Goal: Transaction & Acquisition: Subscribe to service/newsletter

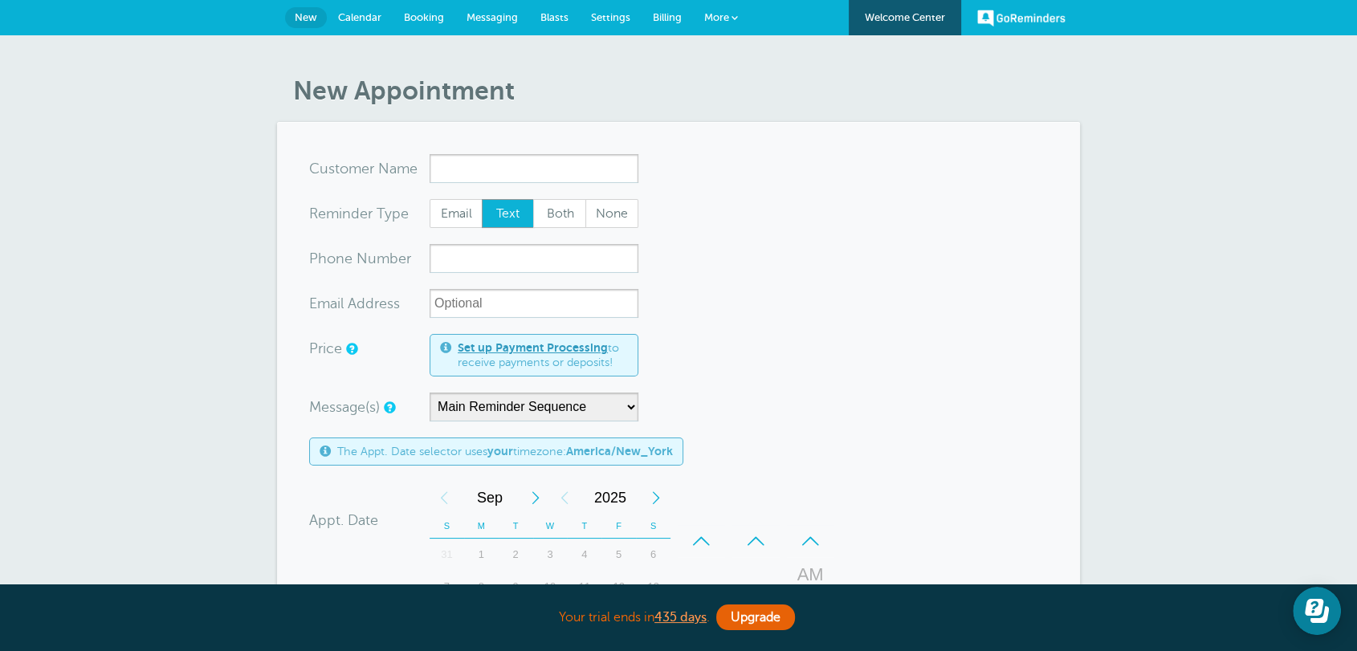
click at [661, 14] on span "Billing" at bounding box center [667, 17] width 29 height 12
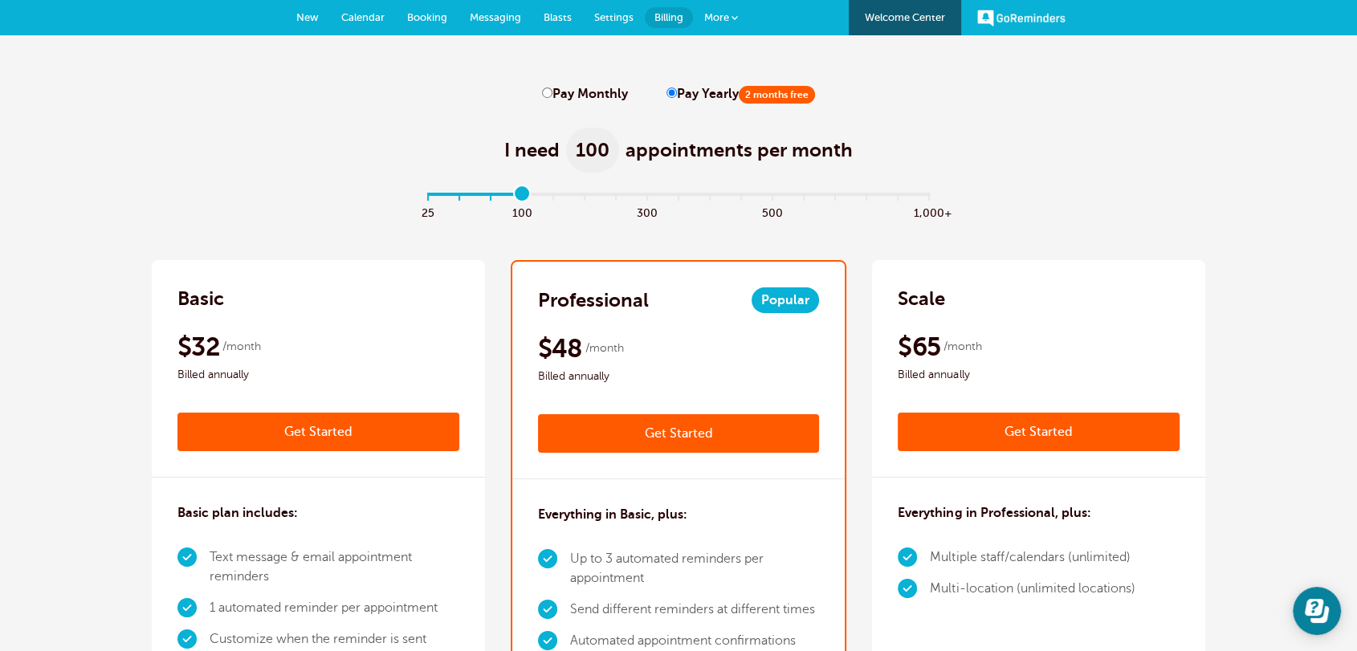
drag, startPoint x: 436, startPoint y: 201, endPoint x: 517, endPoint y: 205, distance: 81.2
type input "3"
click at [517, 199] on input "range" at bounding box center [678, 197] width 519 height 3
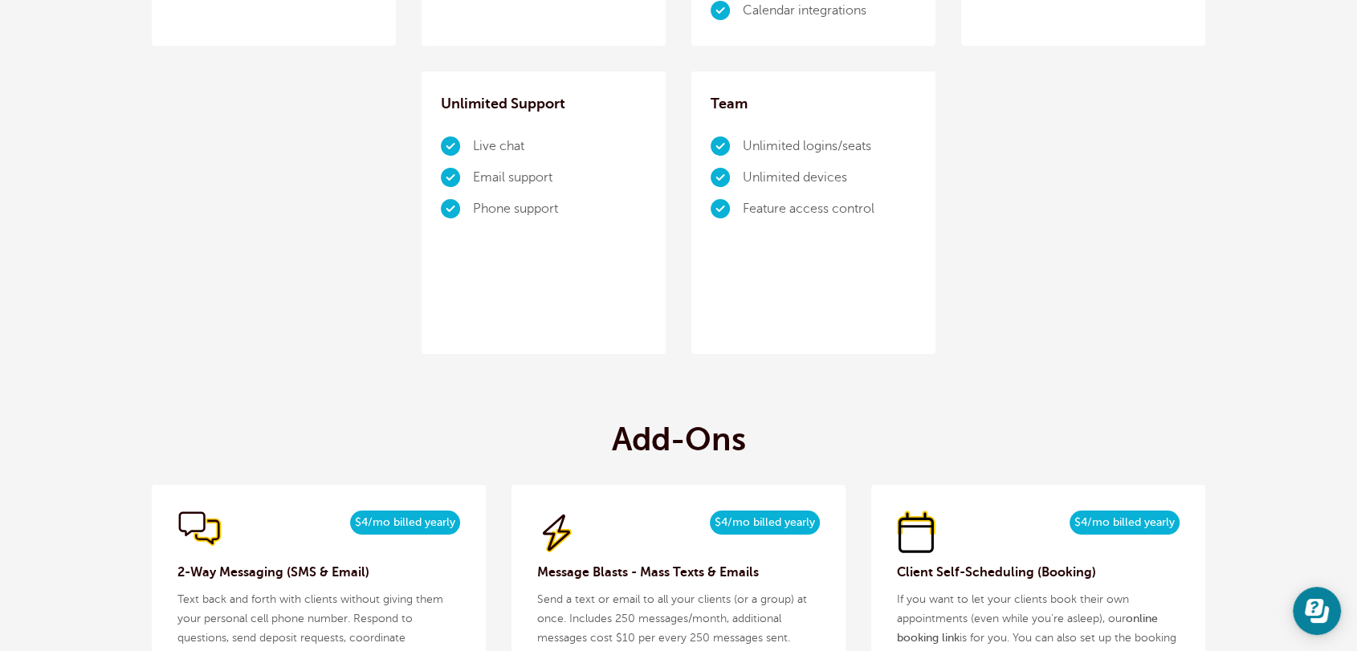
scroll to position [1457, 0]
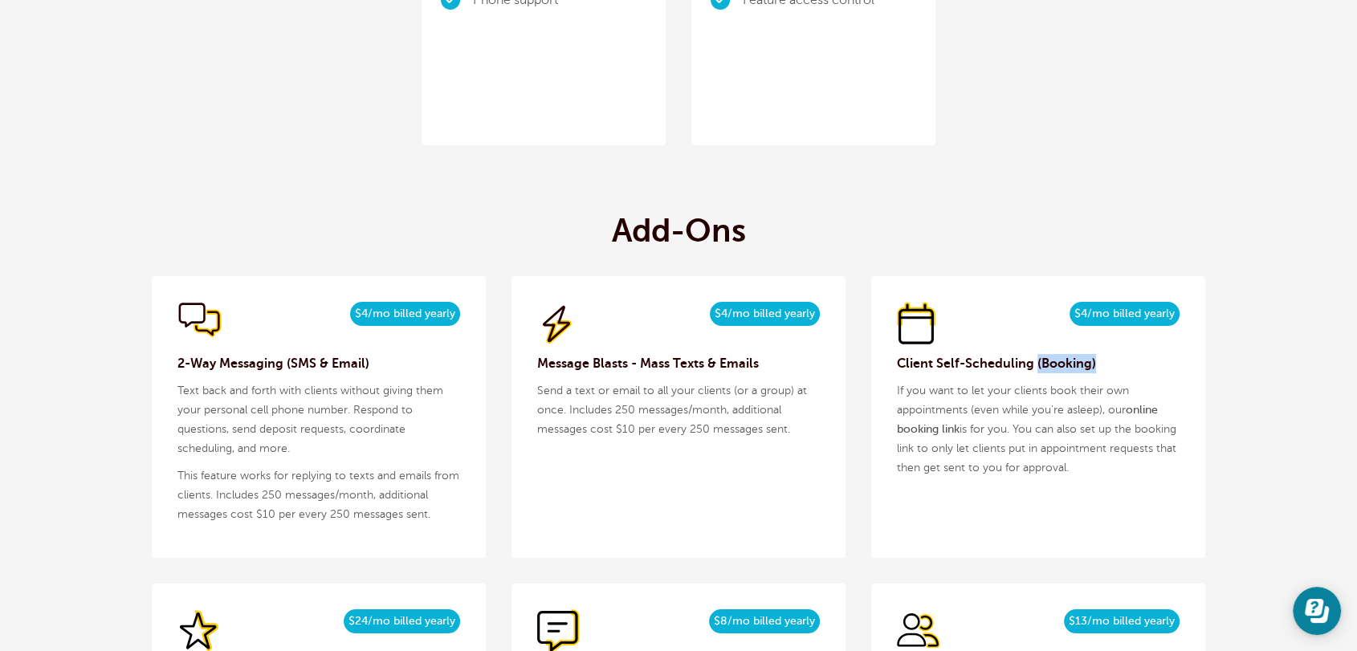
drag, startPoint x: 1097, startPoint y: 360, endPoint x: 1033, endPoint y: 367, distance: 64.5
click at [1033, 367] on h3 "Client Self-Scheduling (Booking)" at bounding box center [1038, 363] width 283 height 19
copy h3 "(Booking)"
drag, startPoint x: 1177, startPoint y: 314, endPoint x: 1064, endPoint y: 316, distance: 113.2
click at [1064, 316] on div "$5/month $4/mo billed yearly" at bounding box center [1038, 324] width 283 height 44
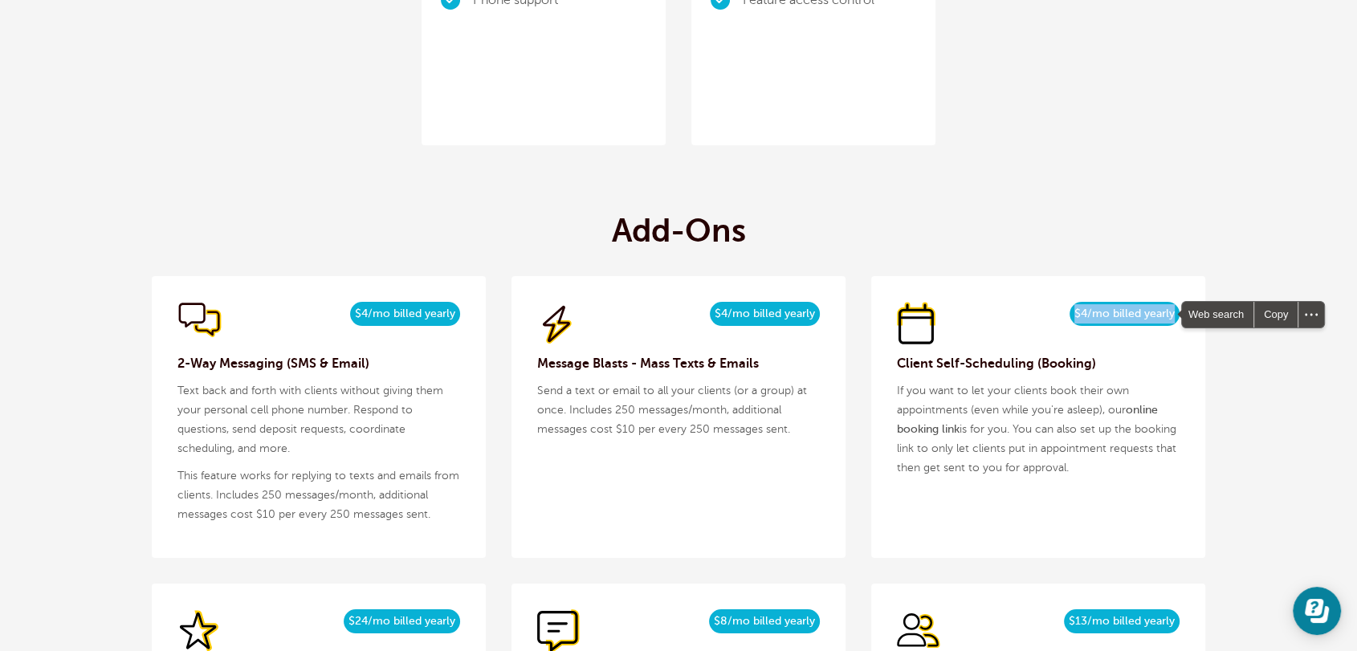
copy span "$4/mo billed yearly"
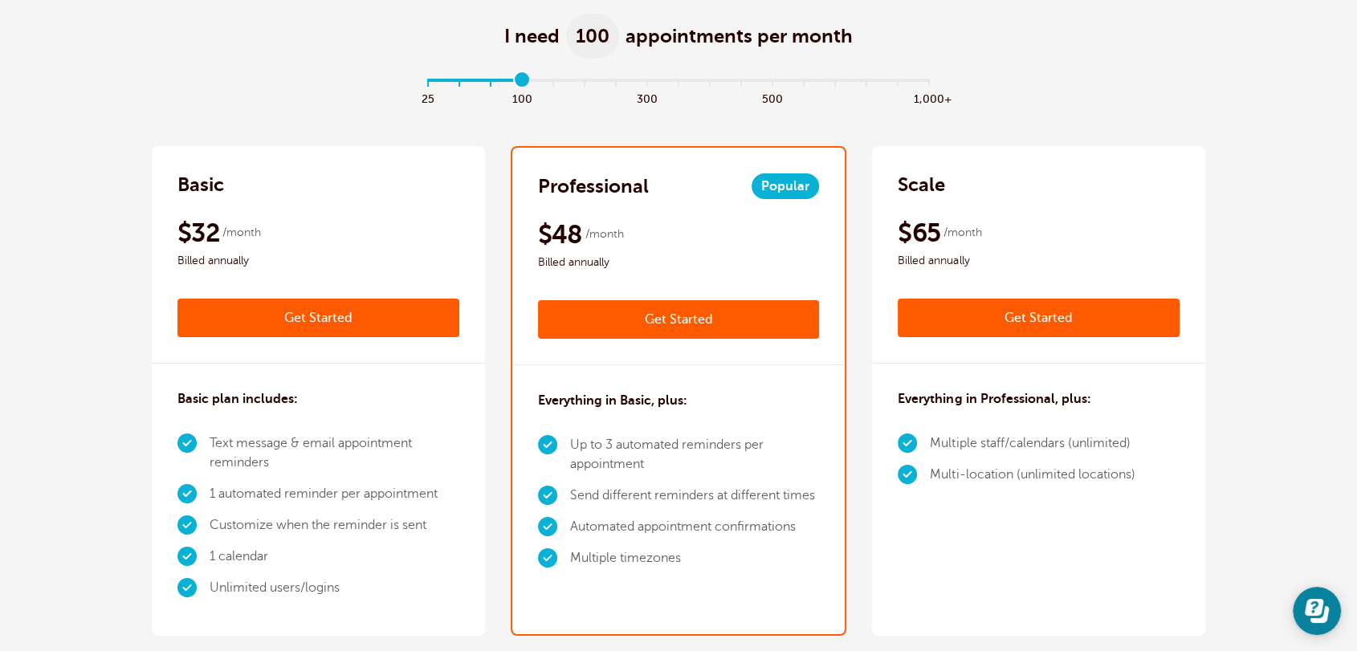
scroll to position [0, 0]
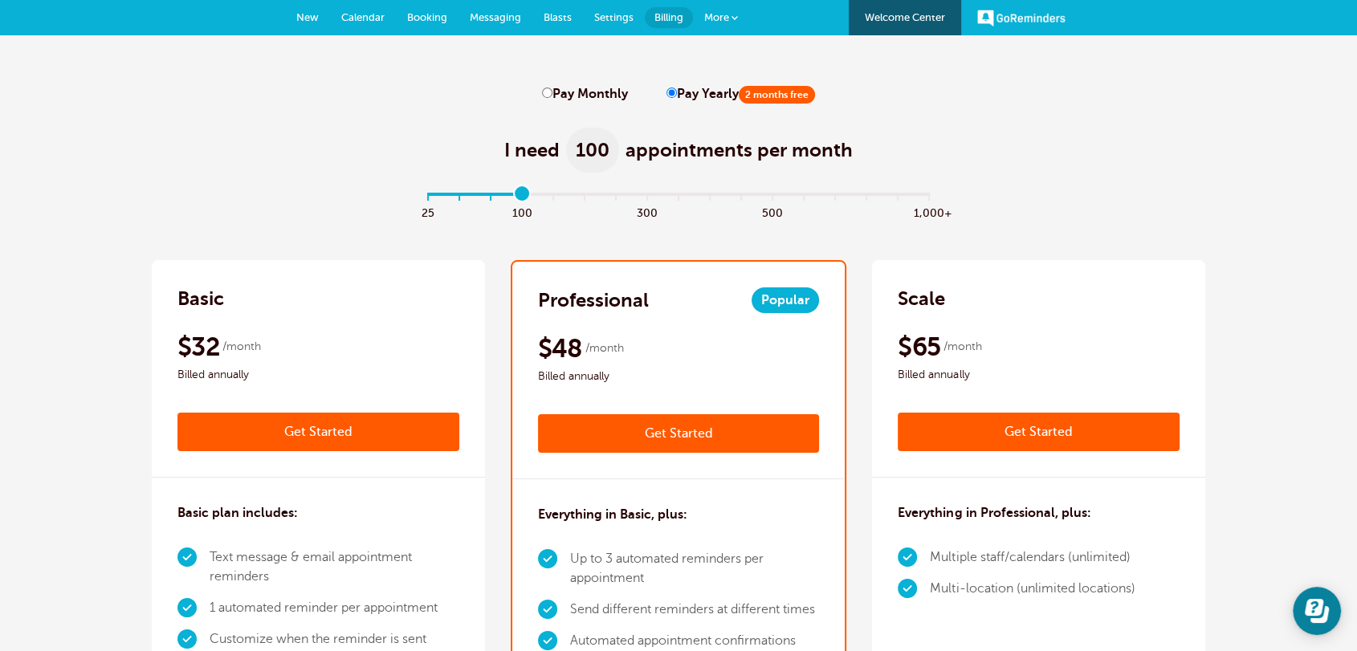
click at [547, 91] on input "Pay Monthly" at bounding box center [547, 92] width 10 height 10
radio input "true"
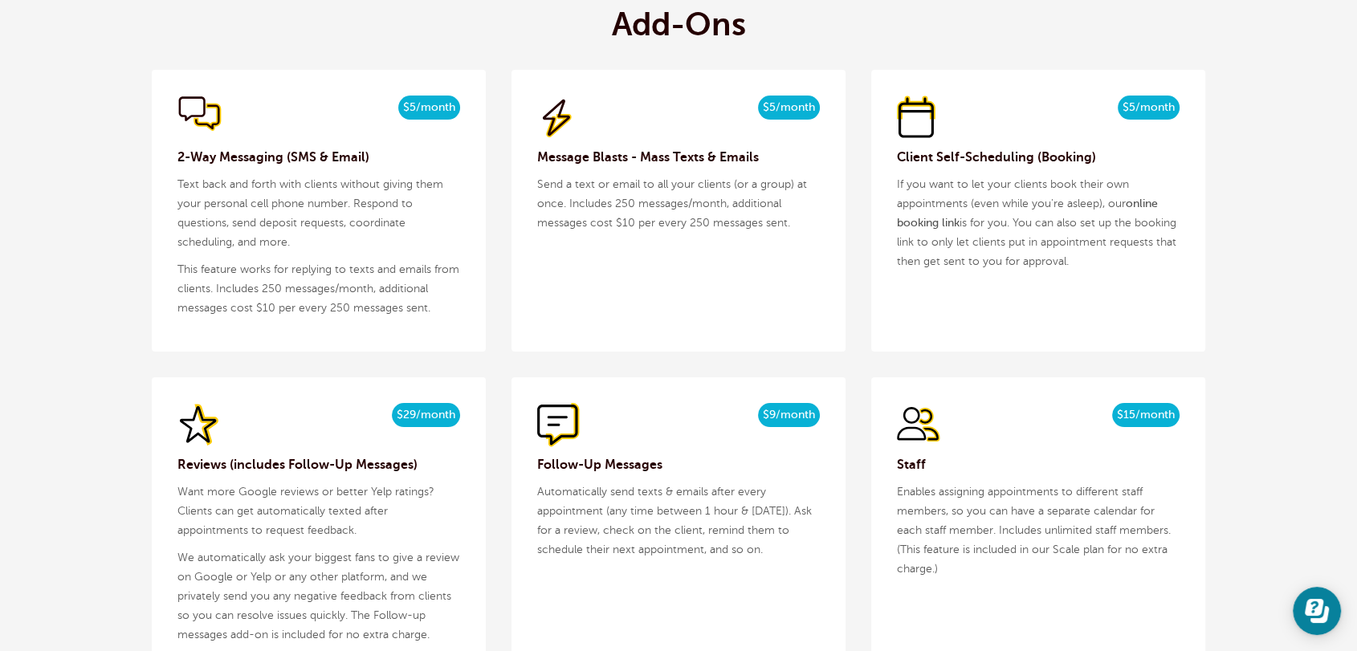
scroll to position [1664, 0]
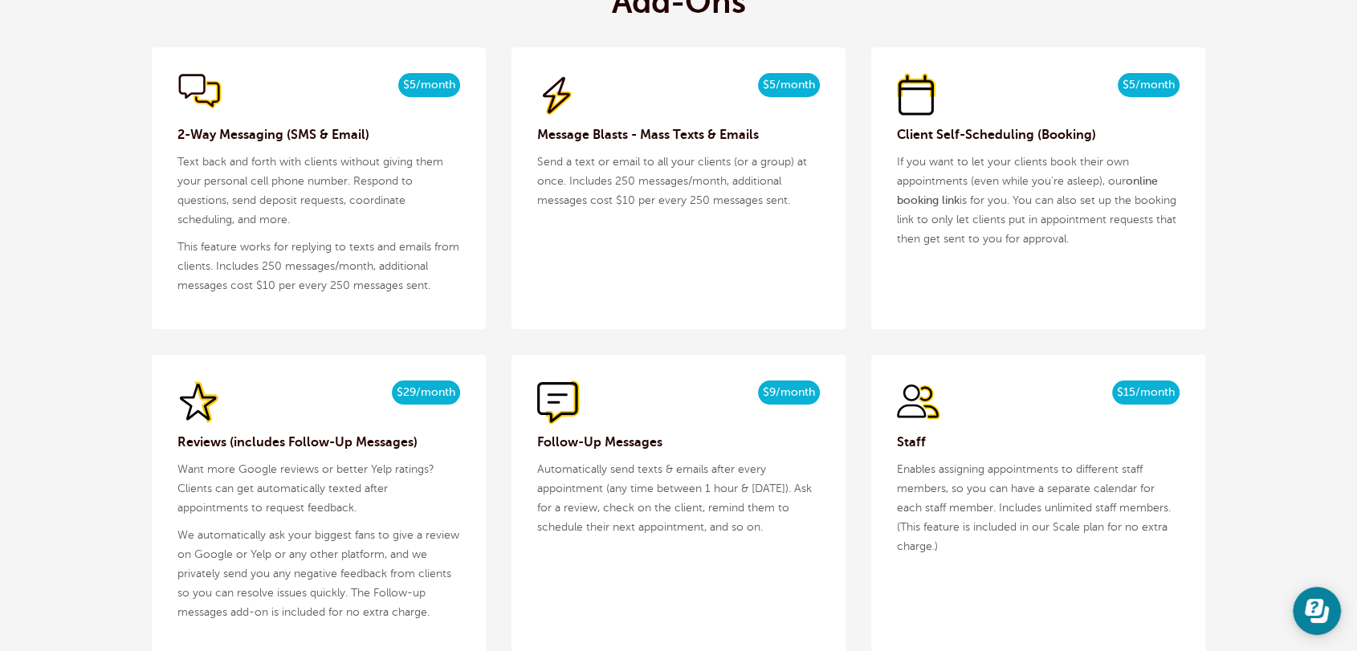
click at [1150, 85] on span "$5/month" at bounding box center [1148, 85] width 62 height 24
copy div "$5/month $4/mo billed yearly"
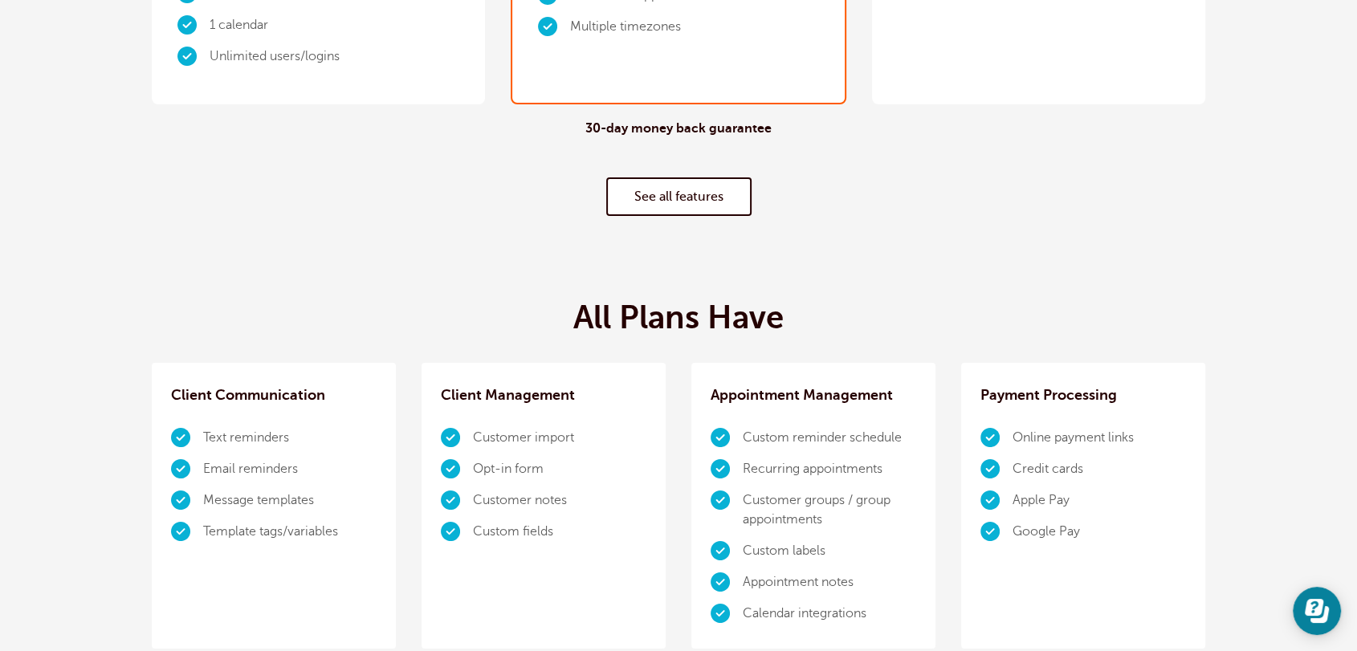
scroll to position [0, 0]
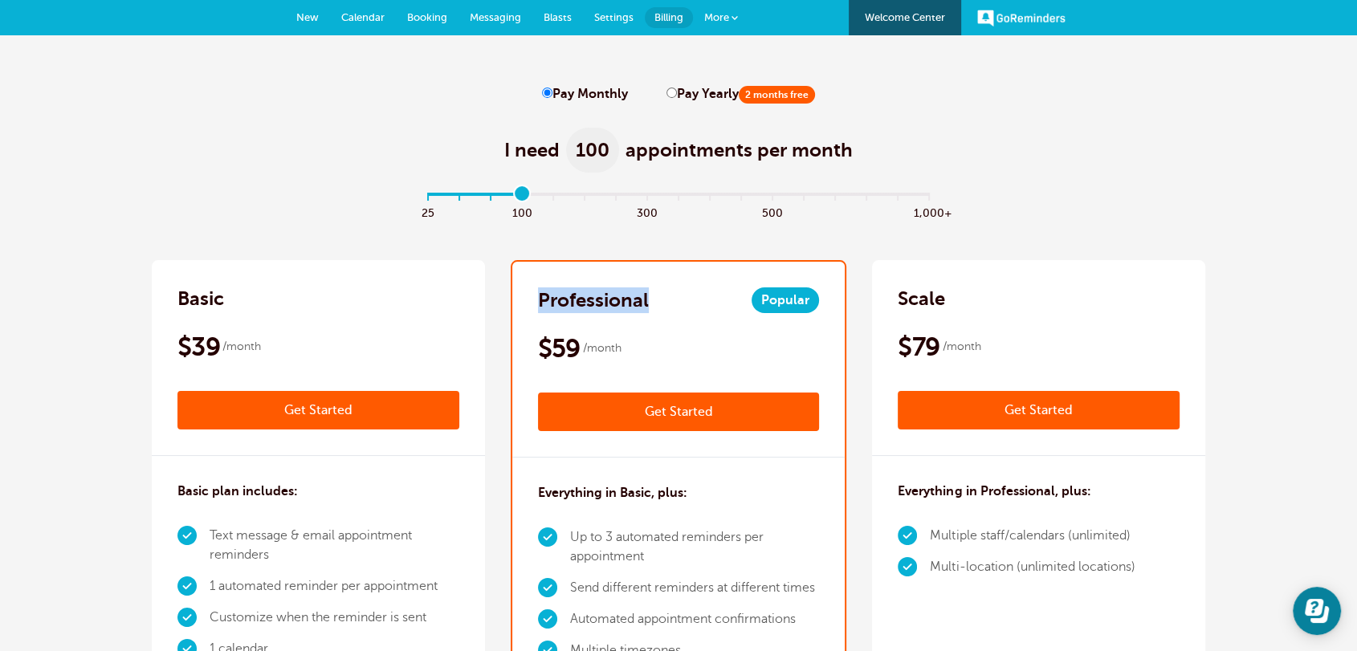
drag, startPoint x: 650, startPoint y: 299, endPoint x: 1222, endPoint y: 377, distance: 577.6
click at [538, 299] on div "Professional Popular" at bounding box center [679, 300] width 282 height 26
copy h2 "Professional"
drag, startPoint x: 620, startPoint y: 343, endPoint x: 537, endPoint y: 355, distance: 83.5
click at [538, 355] on div "$59 /month" at bounding box center [679, 348] width 282 height 32
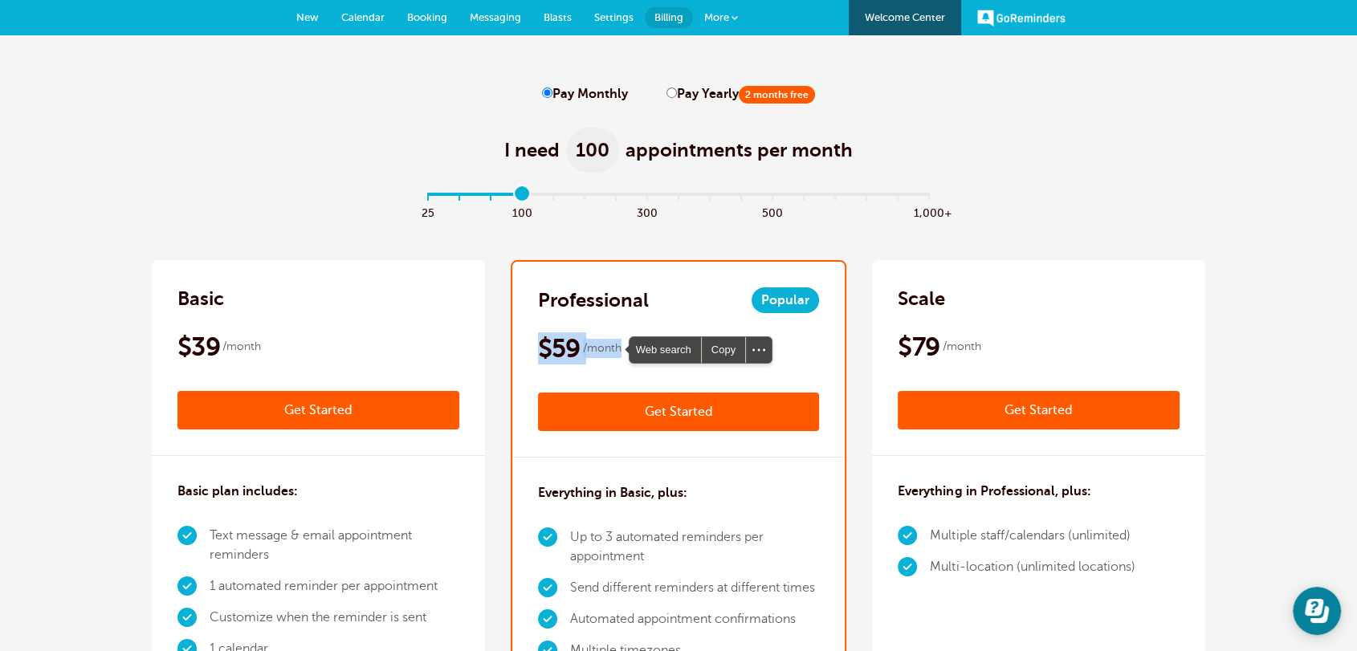
copy div "$59 /month"
click at [991, 137] on div "I need 100 appointments per month" at bounding box center [678, 141] width 1053 height 79
drag, startPoint x: 516, startPoint y: 197, endPoint x: 550, endPoint y: 197, distance: 33.7
click at [550, 197] on input "range" at bounding box center [678, 197] width 519 height 3
drag, startPoint x: 633, startPoint y: 352, endPoint x: 689, endPoint y: 349, distance: 56.2
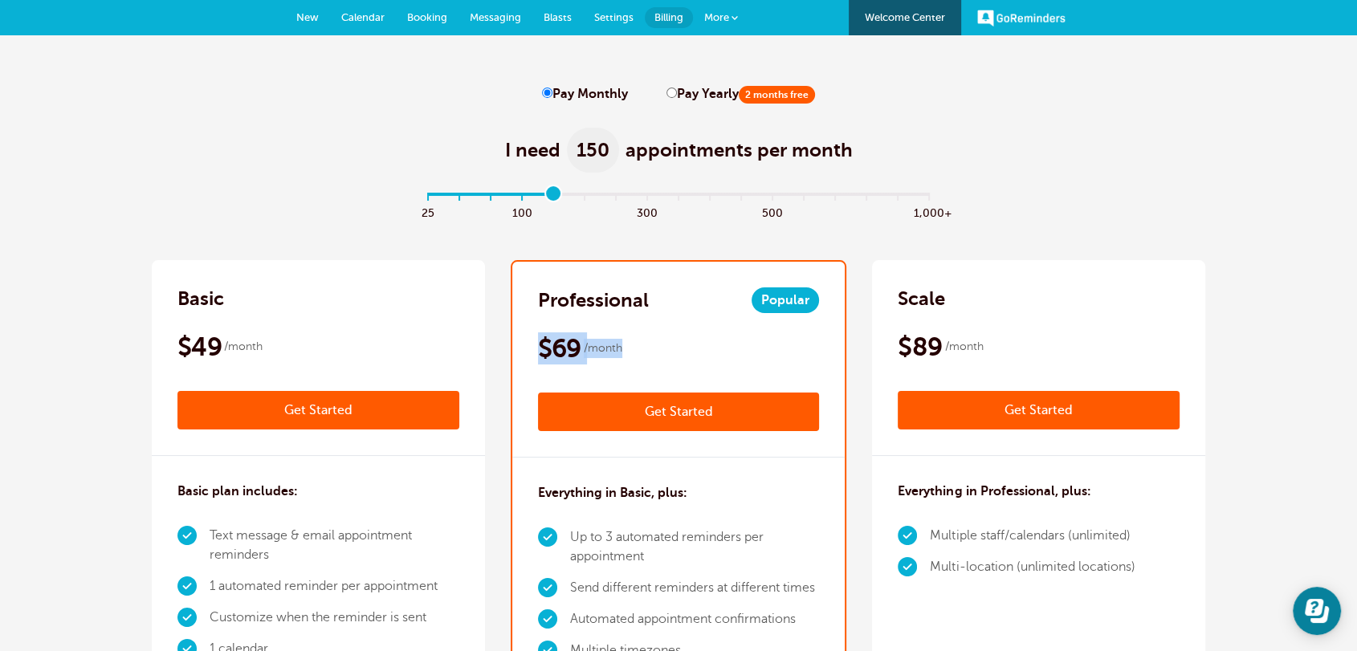
click at [535, 344] on div "Professional Popular $69 /month Get Started $56 /month Billed annually Get Star…" at bounding box center [678, 360] width 333 height 196
copy div "$69 /month"
drag, startPoint x: 555, startPoint y: 189, endPoint x: 527, endPoint y: 197, distance: 29.2
click at [499, 196] on input "range" at bounding box center [678, 197] width 519 height 3
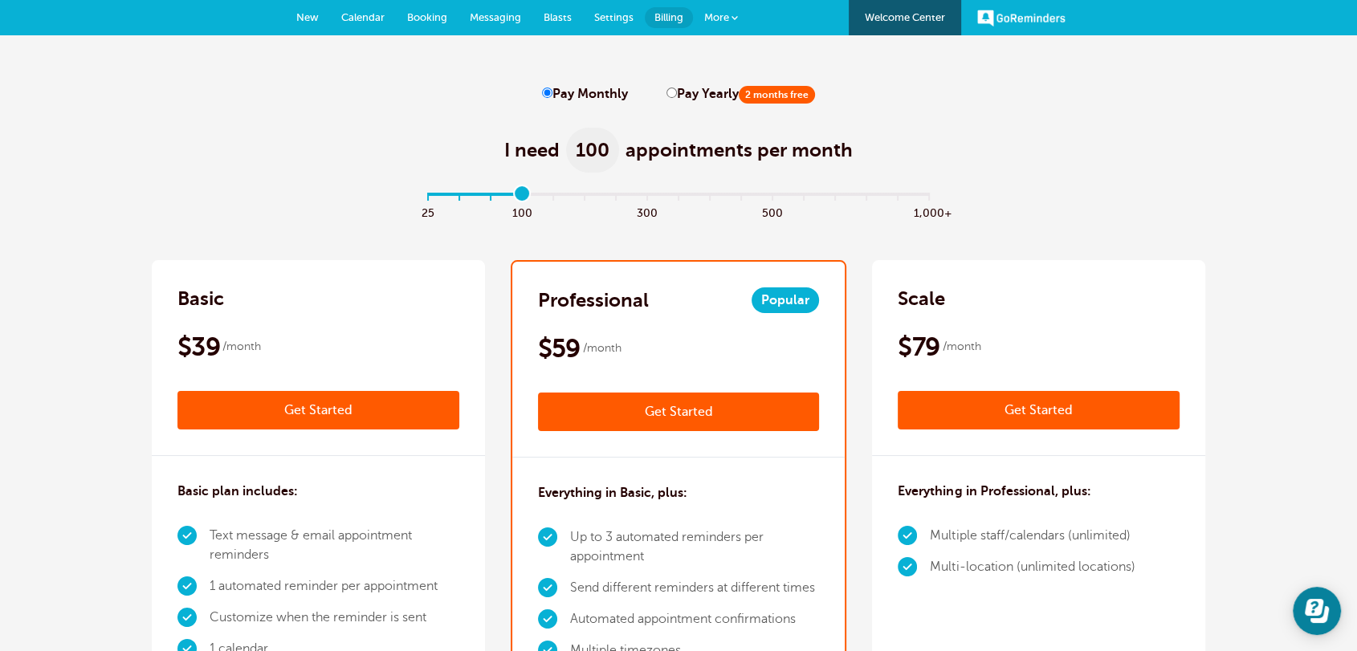
drag, startPoint x: 483, startPoint y: 197, endPoint x: 519, endPoint y: 197, distance: 36.1
type input "3"
click at [519, 197] on input "range" at bounding box center [678, 197] width 519 height 3
click at [1007, 157] on div "I need 100 appointments per month" at bounding box center [678, 141] width 1053 height 79
click at [311, 16] on span "New" at bounding box center [307, 17] width 22 height 12
